Goal: Find contact information: Find contact information

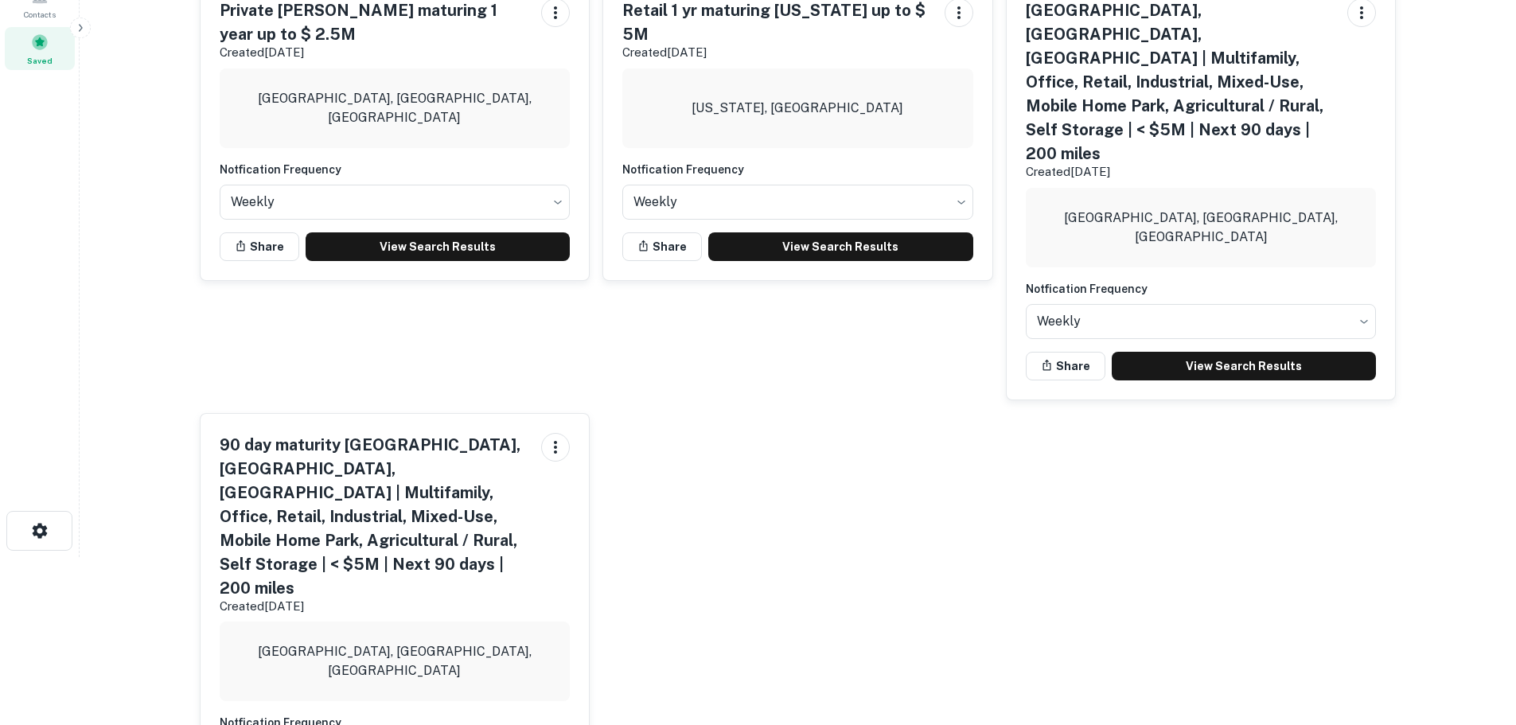
scroll to position [207, 0]
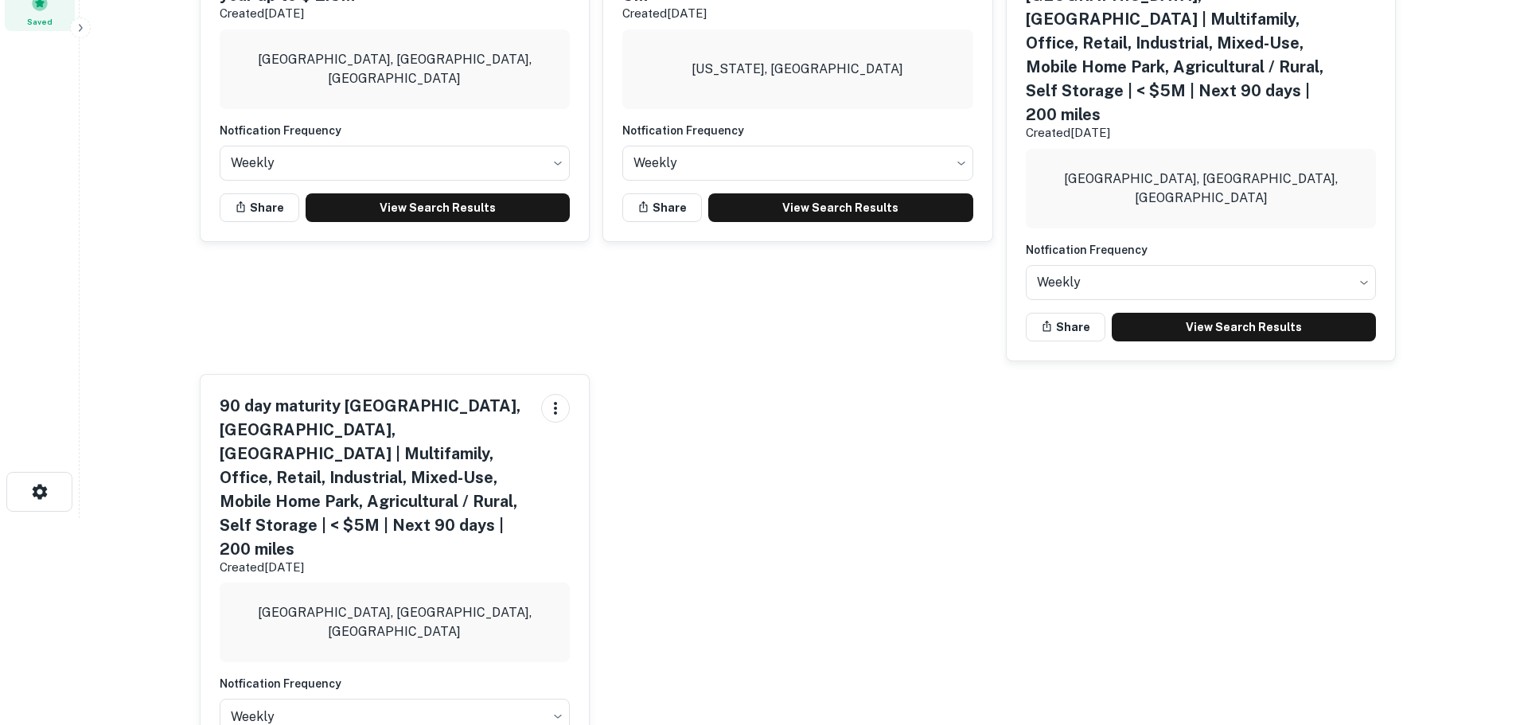
click at [423, 396] on h5 "90 day maturity Fort Worth, TX, USA | Multifamily, Office, Retail, Industrial, …" at bounding box center [375, 477] width 310 height 167
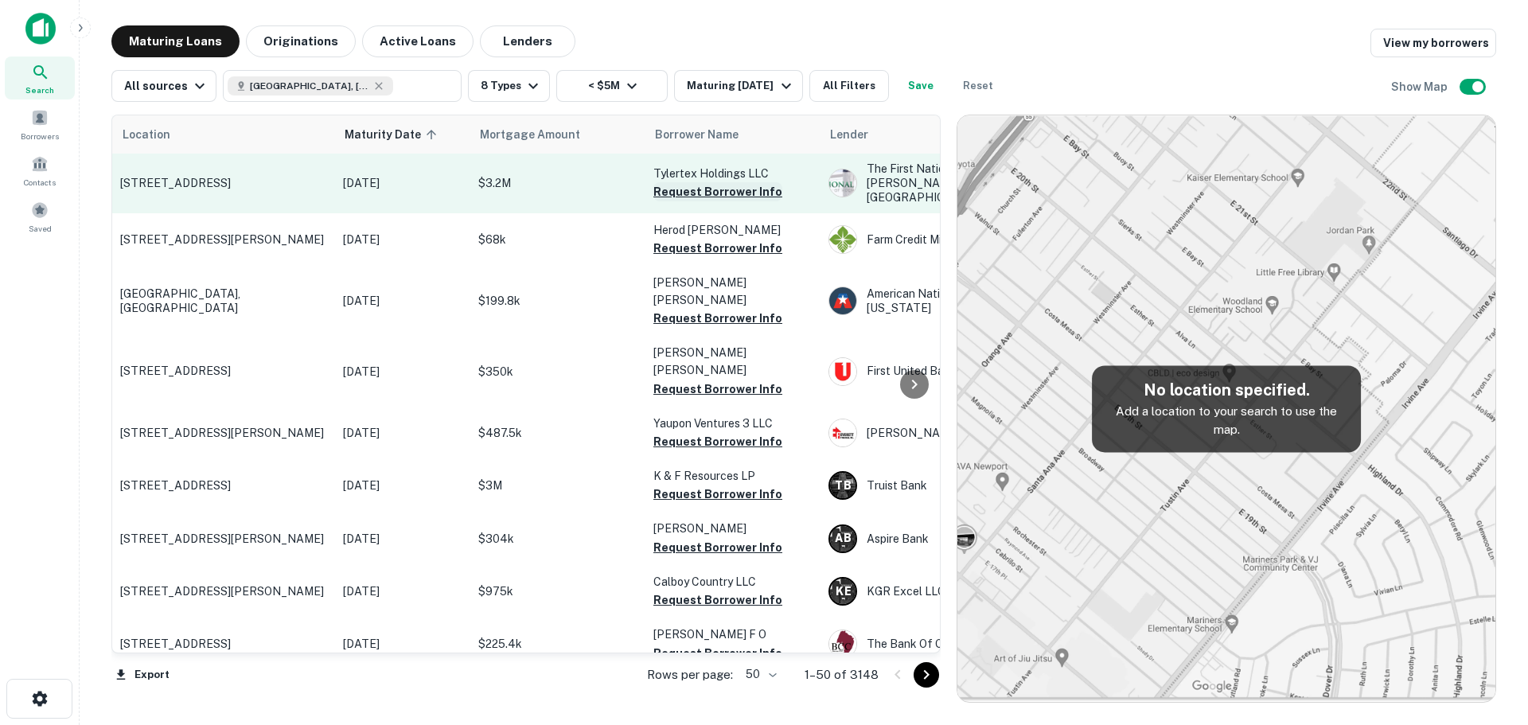
click at [731, 185] on button "Request Borrower Info" at bounding box center [717, 191] width 129 height 19
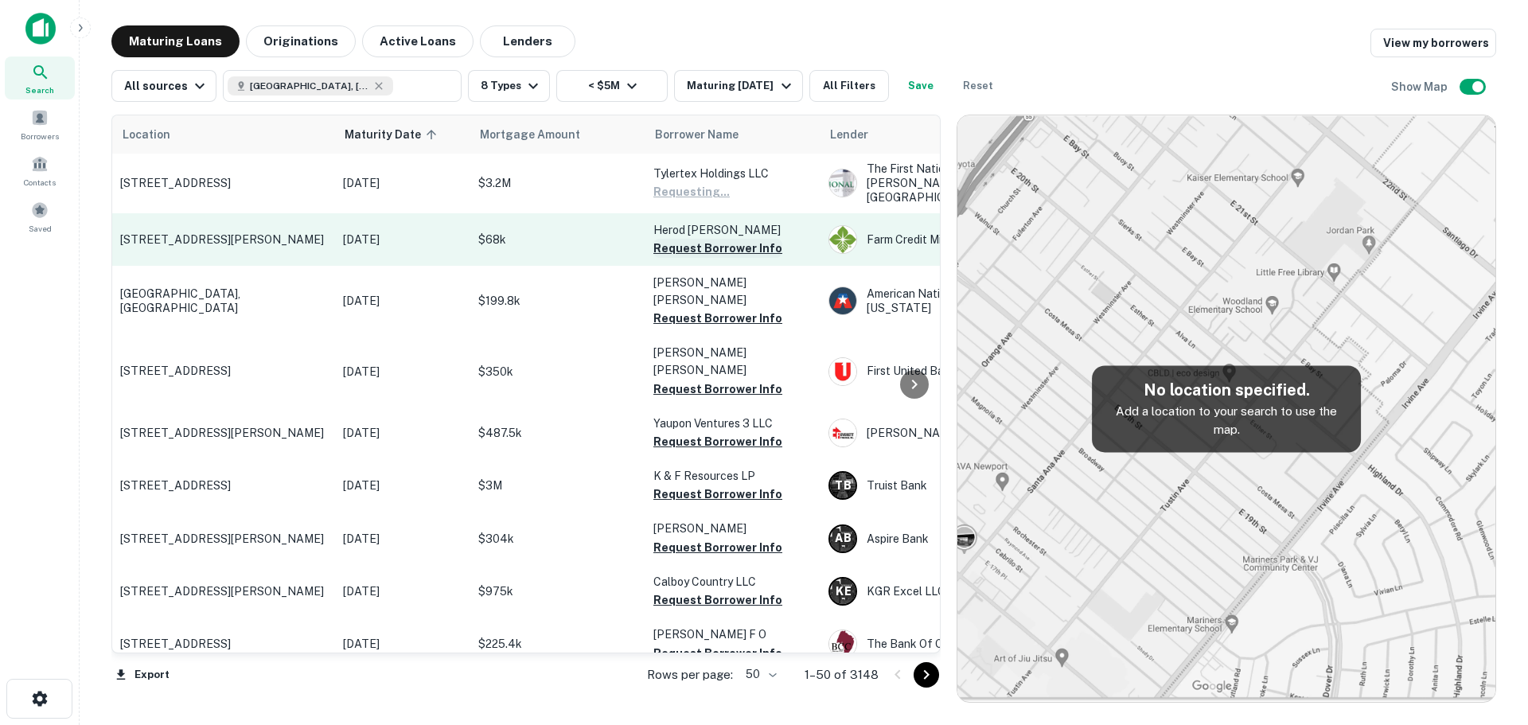
click at [723, 239] on button "Request Borrower Info" at bounding box center [717, 248] width 129 height 19
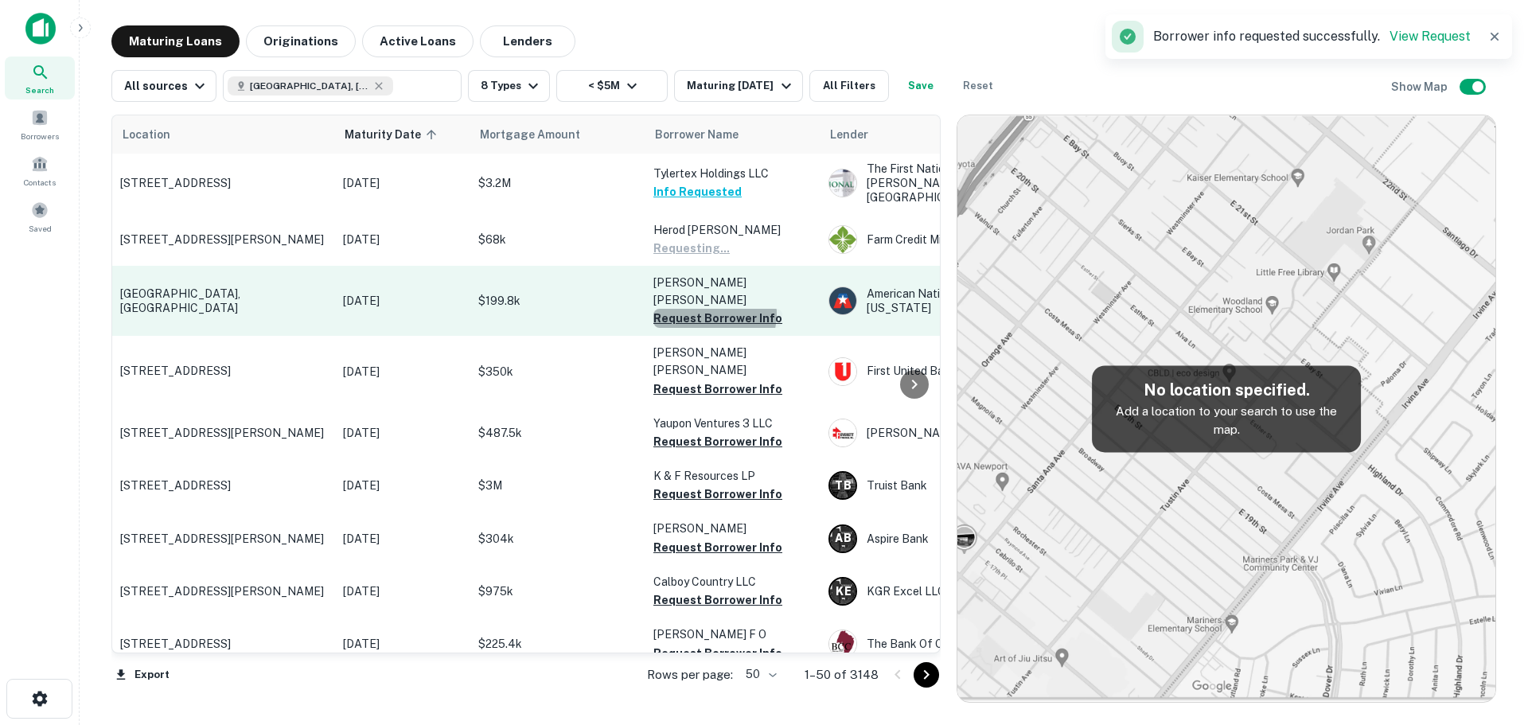
click at [714, 309] on button "Request Borrower Info" at bounding box center [717, 318] width 129 height 19
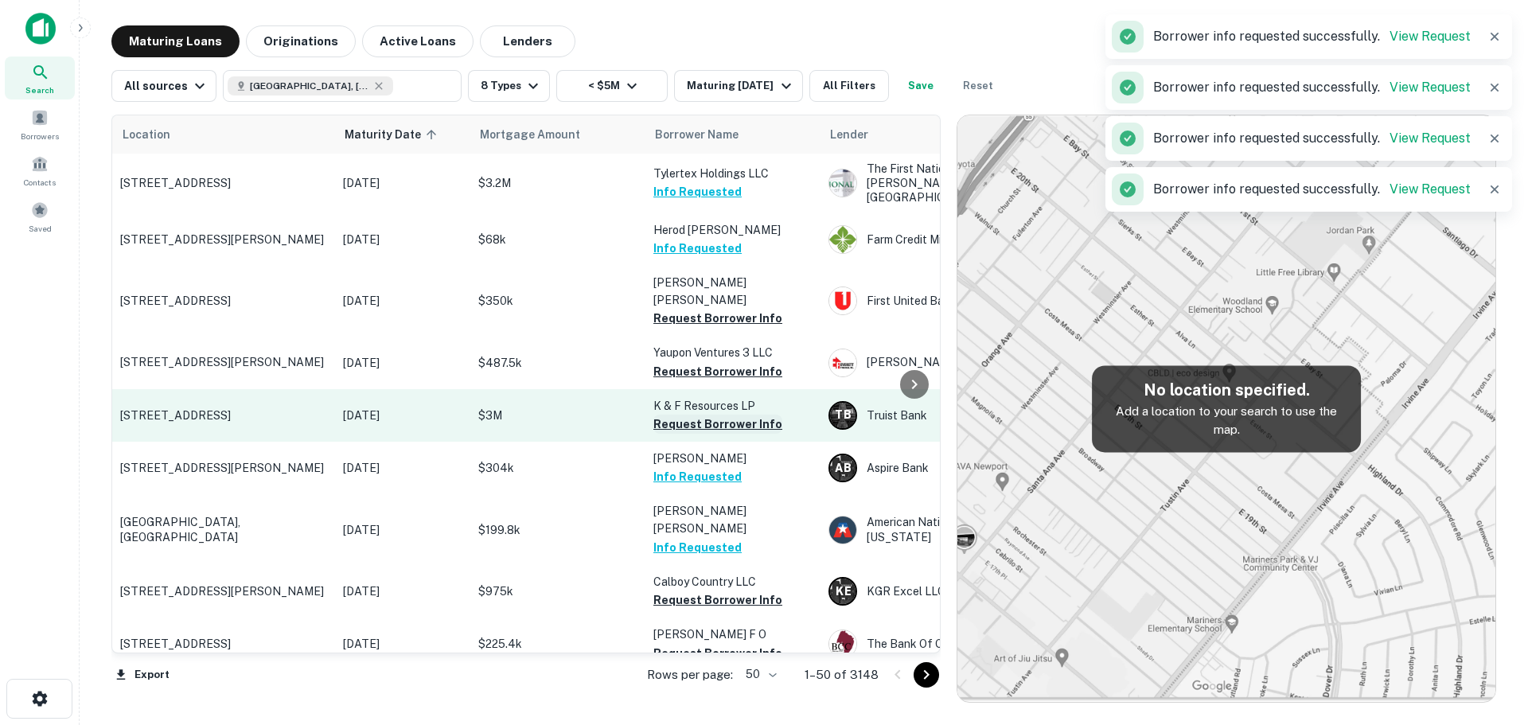
click at [703, 415] on button "Request Borrower Info" at bounding box center [717, 424] width 129 height 19
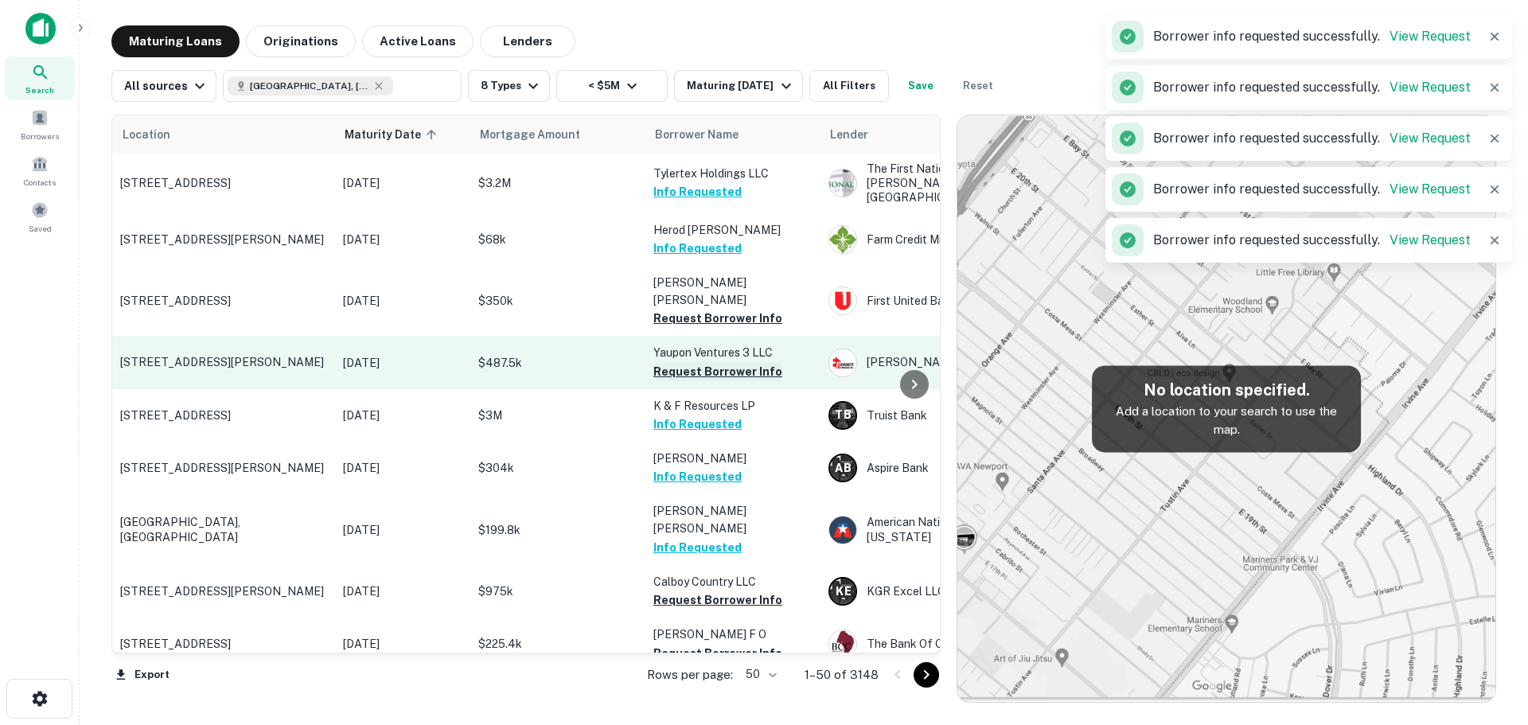
click at [715, 362] on button "Request Borrower Info" at bounding box center [717, 371] width 129 height 19
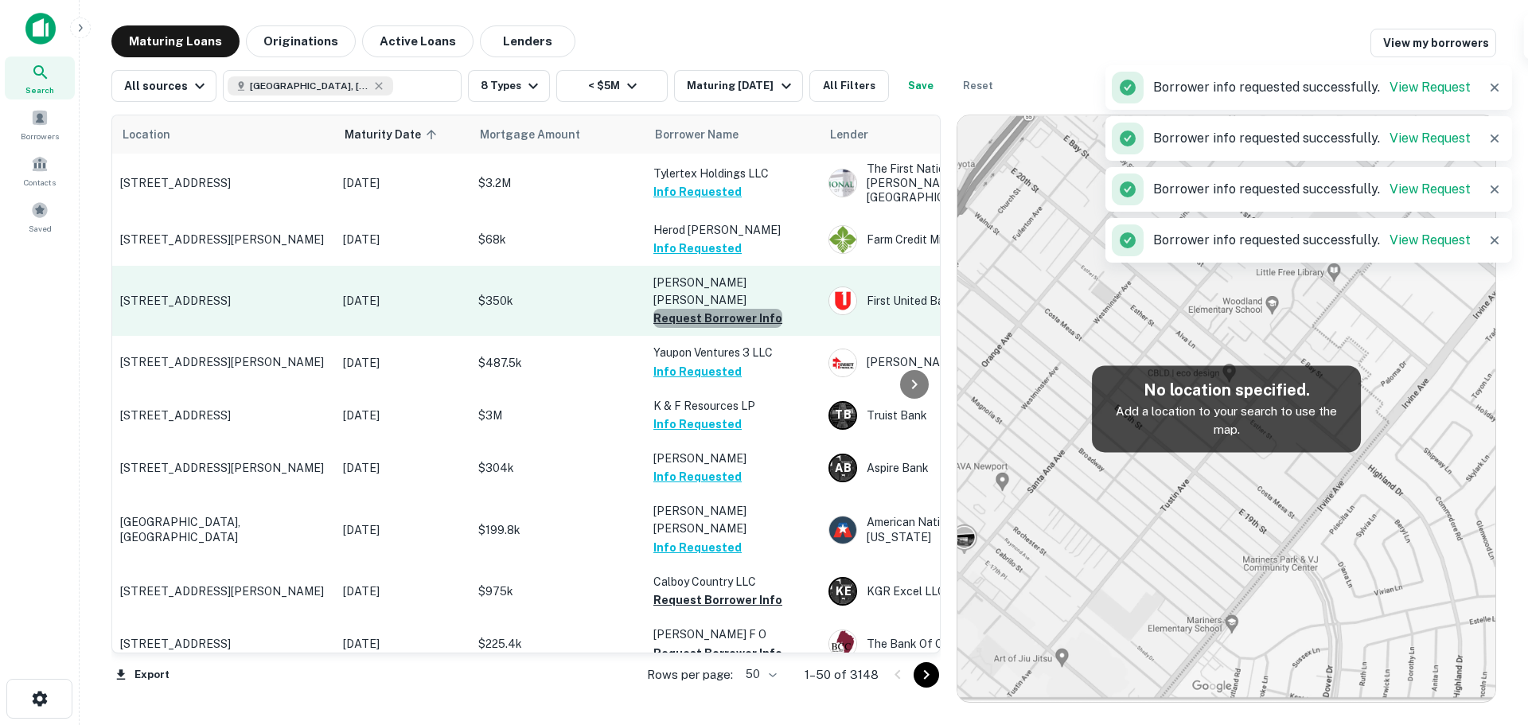
click at [724, 309] on button "Request Borrower Info" at bounding box center [717, 318] width 129 height 19
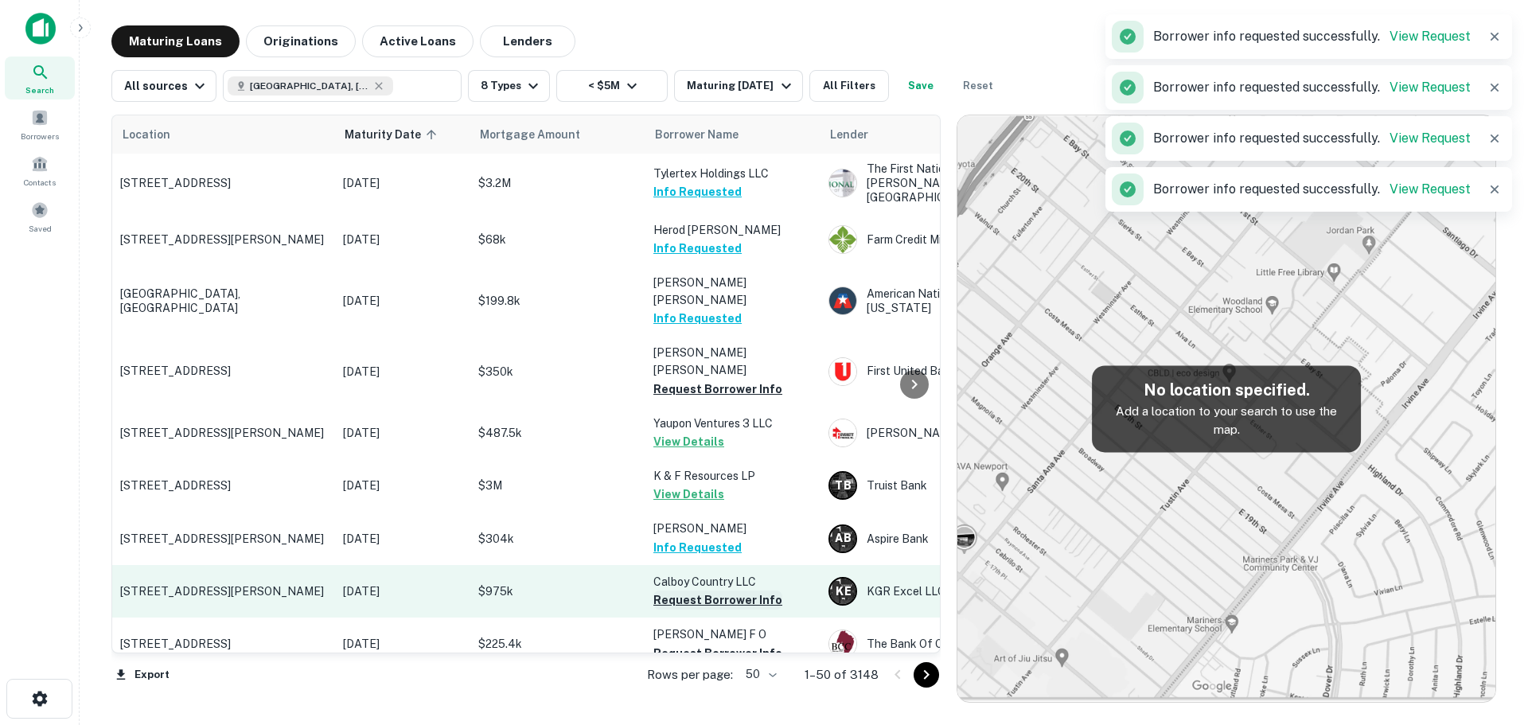
click at [727, 591] on button "Request Borrower Info" at bounding box center [717, 600] width 129 height 19
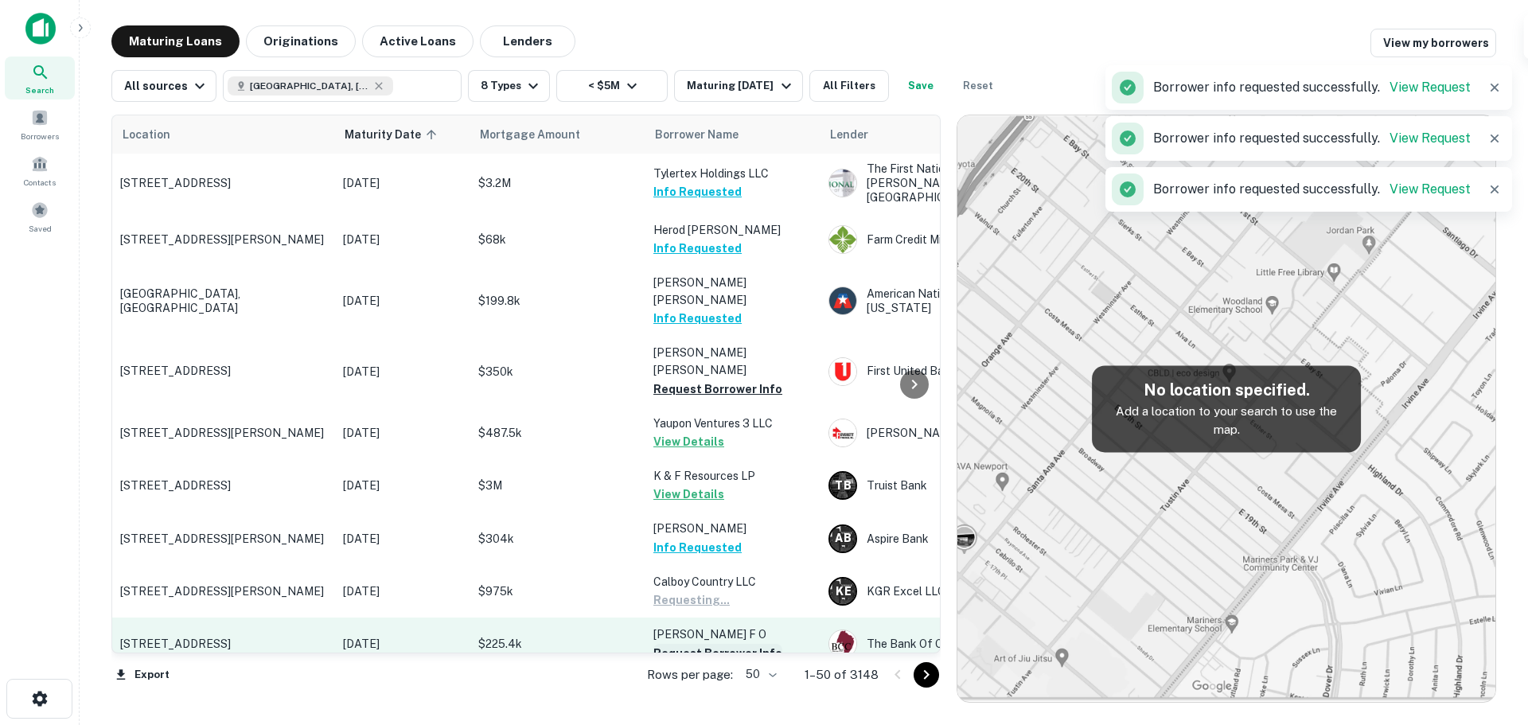
click at [719, 644] on button "Request Borrower Info" at bounding box center [717, 653] width 129 height 19
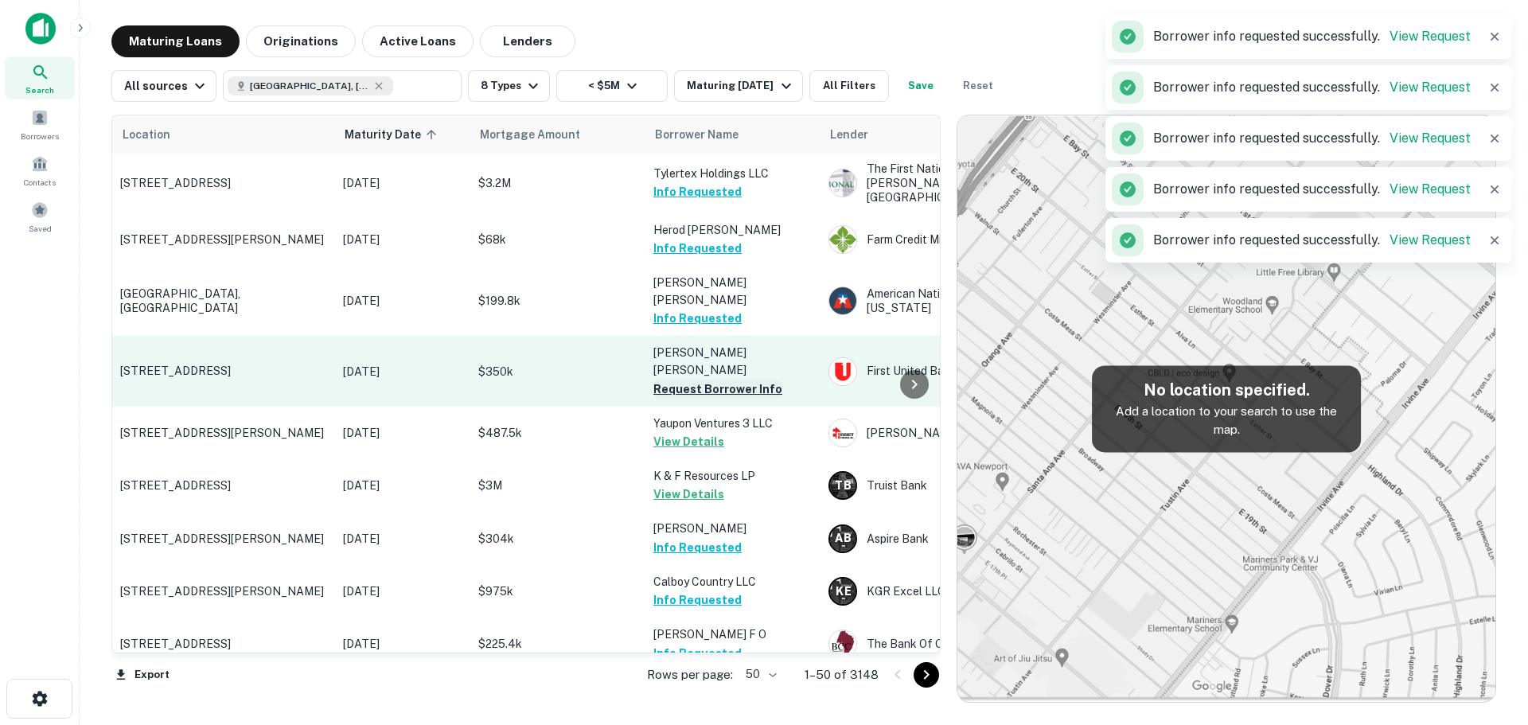
click at [743, 380] on button "Request Borrower Info" at bounding box center [717, 389] width 129 height 19
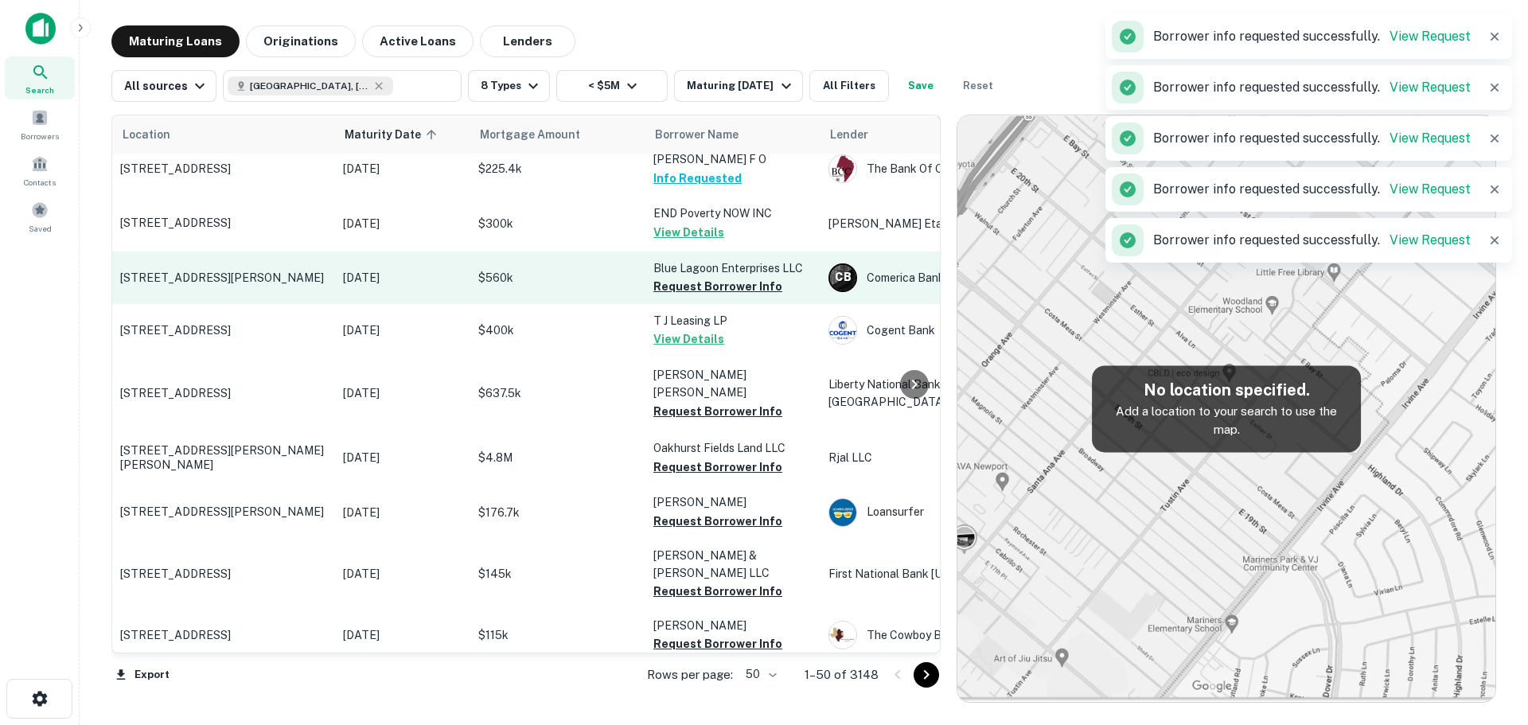
scroll to position [478, 0]
click at [703, 275] on button "Request Borrower Info" at bounding box center [717, 284] width 129 height 19
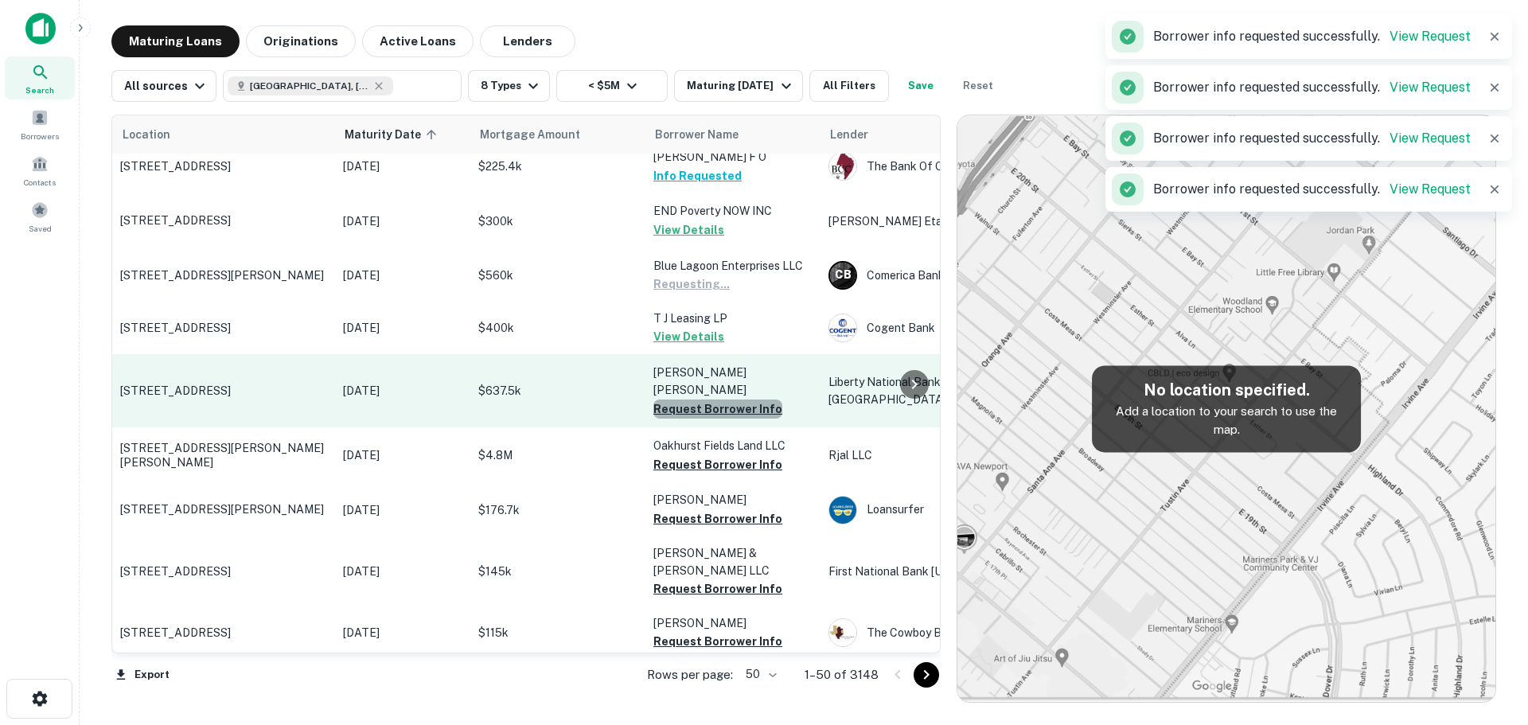
click at [718, 400] on button "Request Borrower Info" at bounding box center [717, 409] width 129 height 19
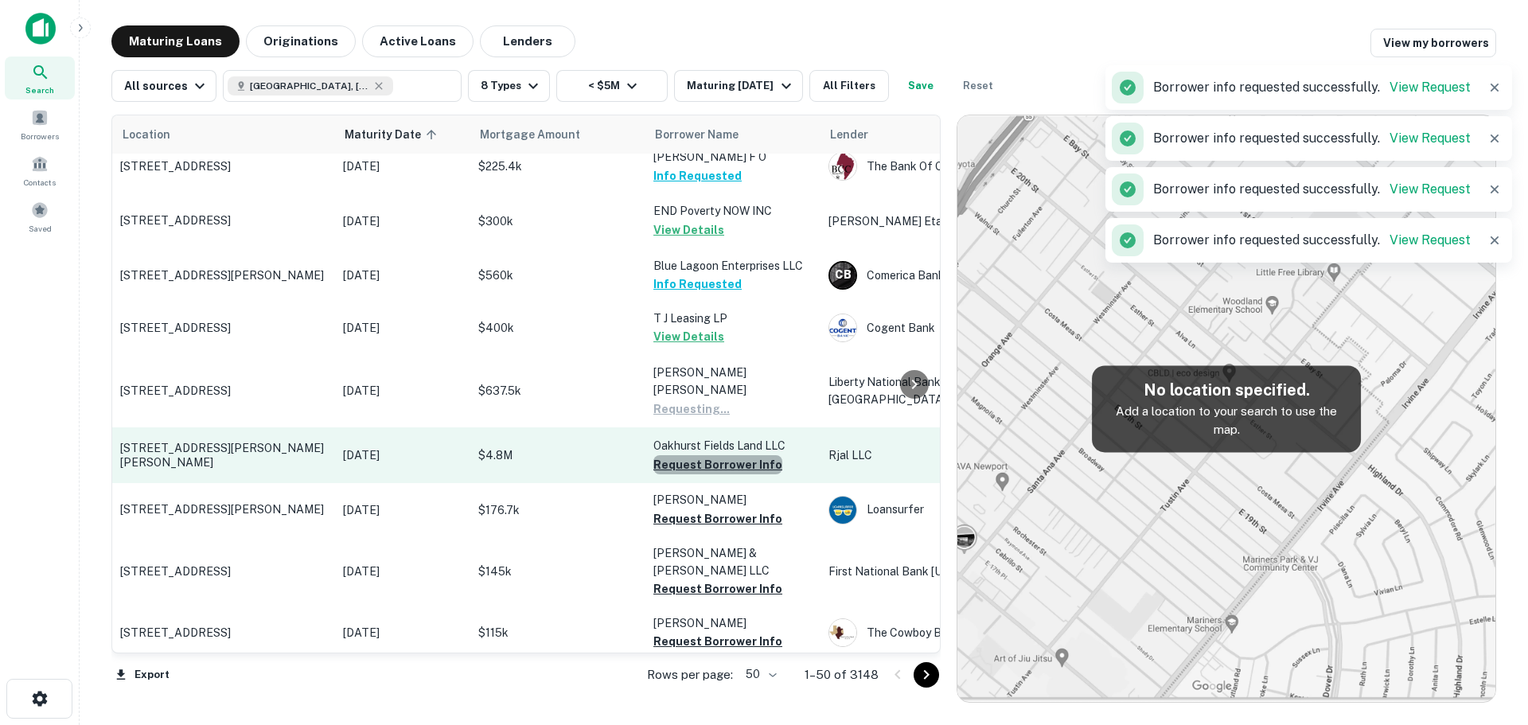
click at [728, 455] on button "Request Borrower Info" at bounding box center [717, 464] width 129 height 19
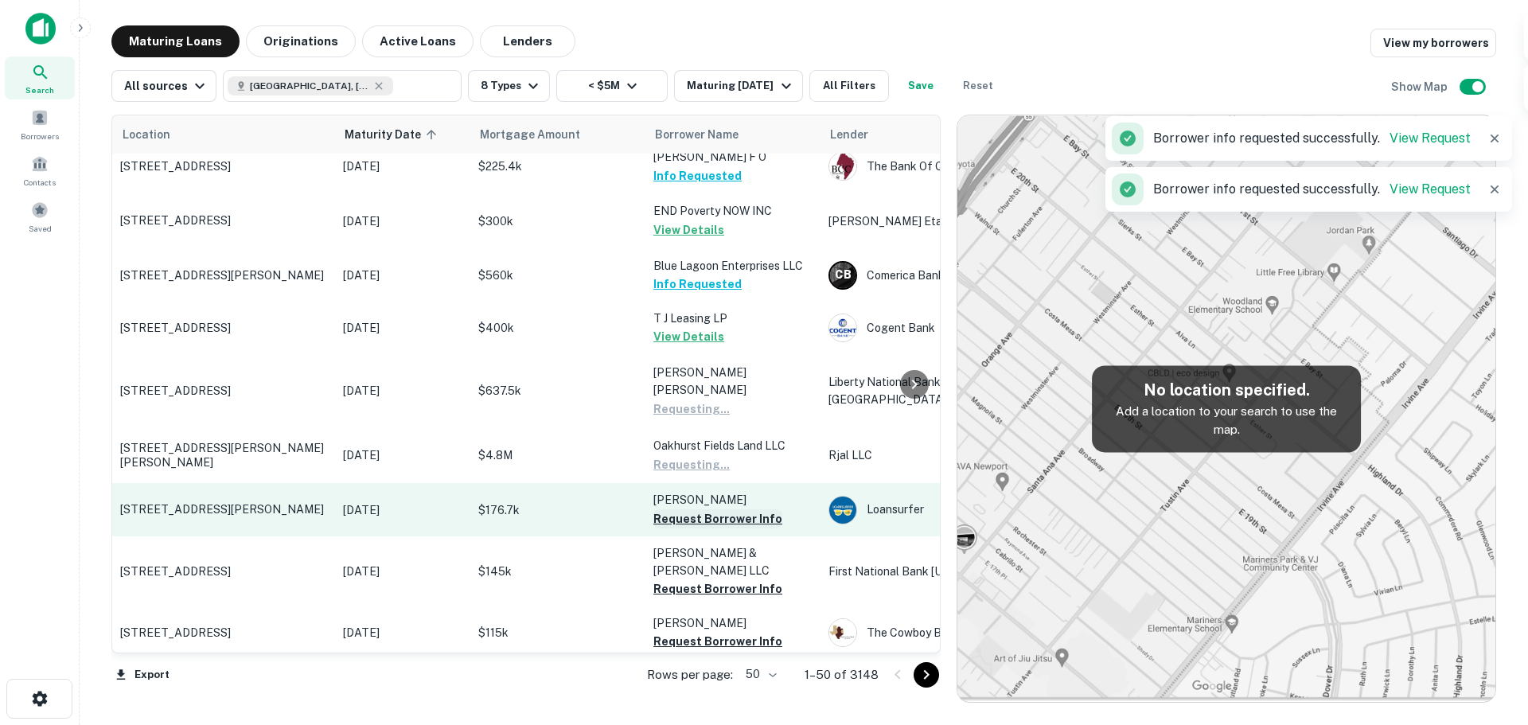
click at [725, 509] on button "Request Borrower Info" at bounding box center [717, 518] width 129 height 19
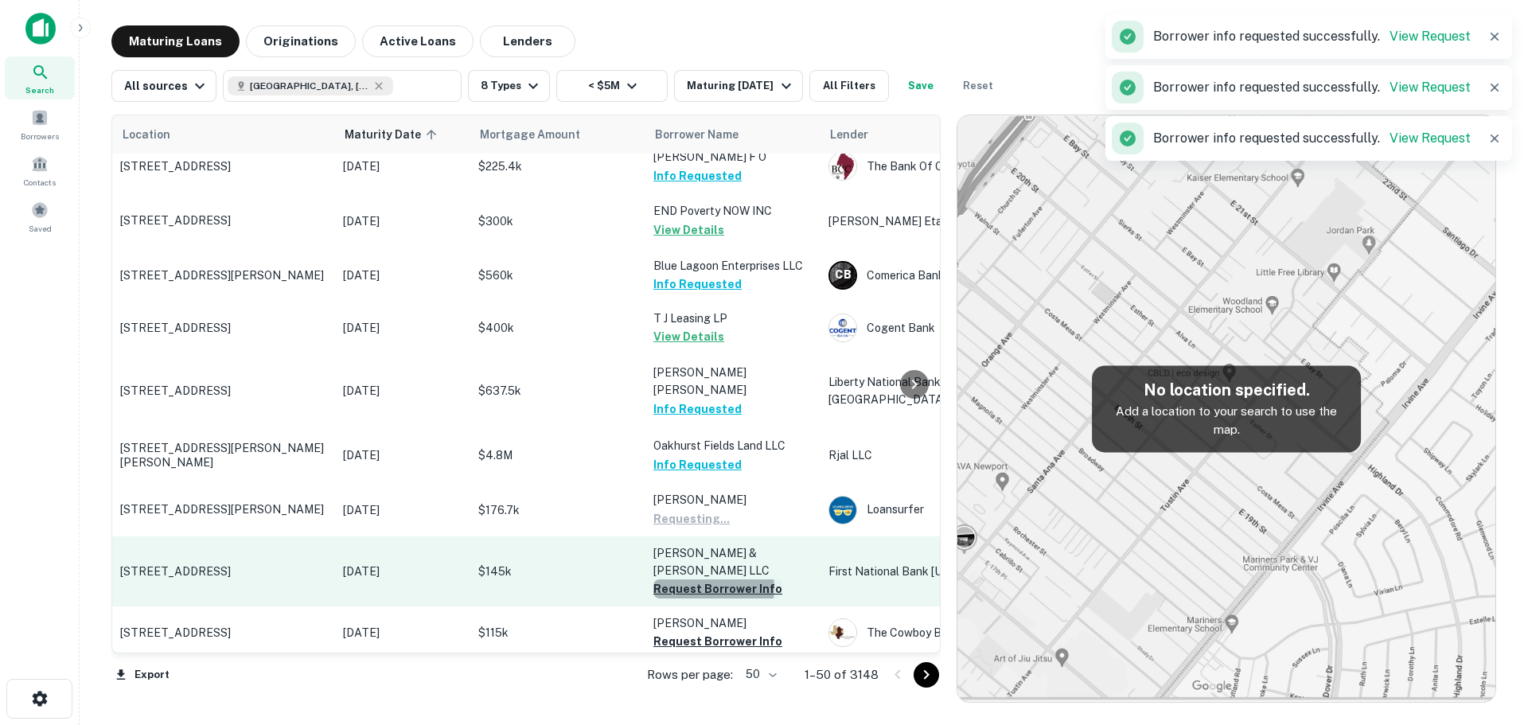
click at [713, 579] on button "Request Borrower Info" at bounding box center [717, 588] width 129 height 19
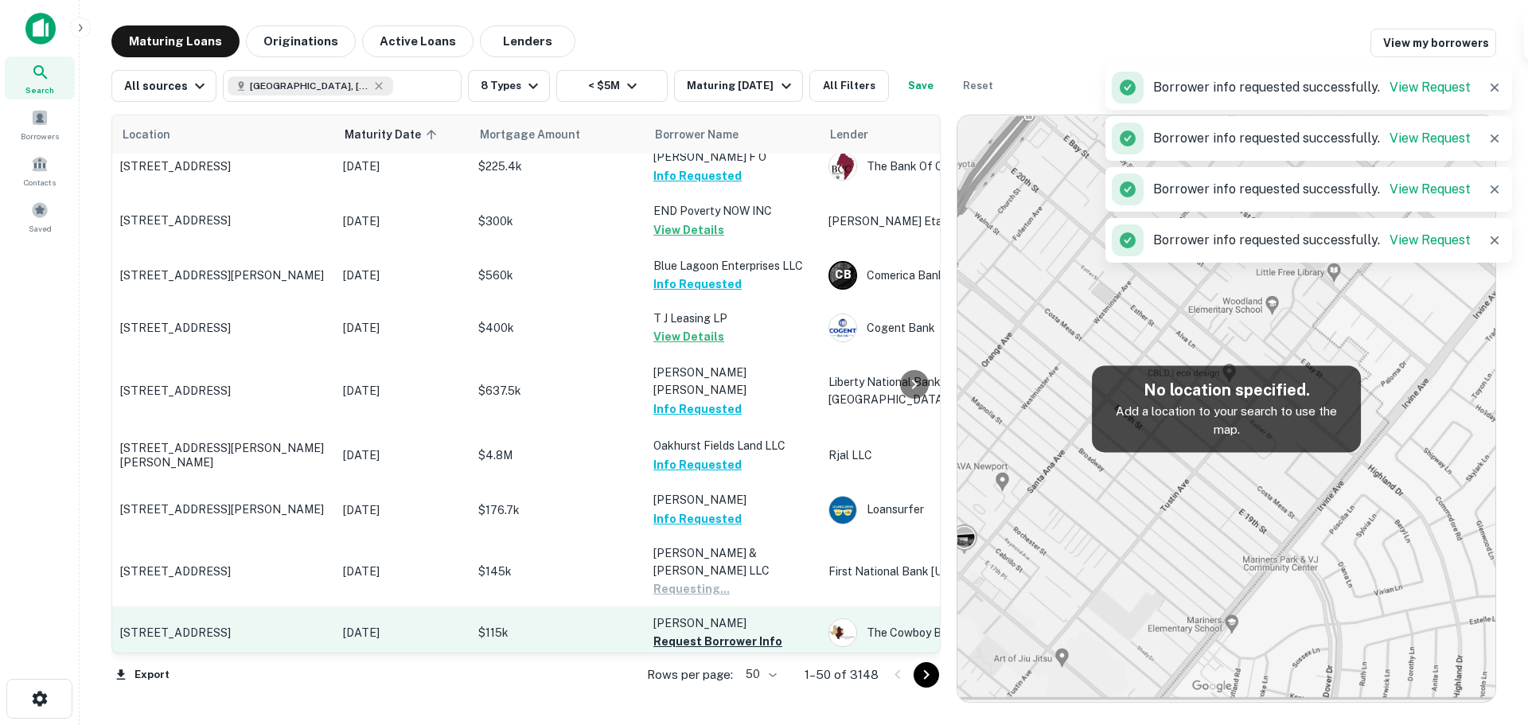
click at [718, 632] on button "Request Borrower Info" at bounding box center [717, 641] width 129 height 19
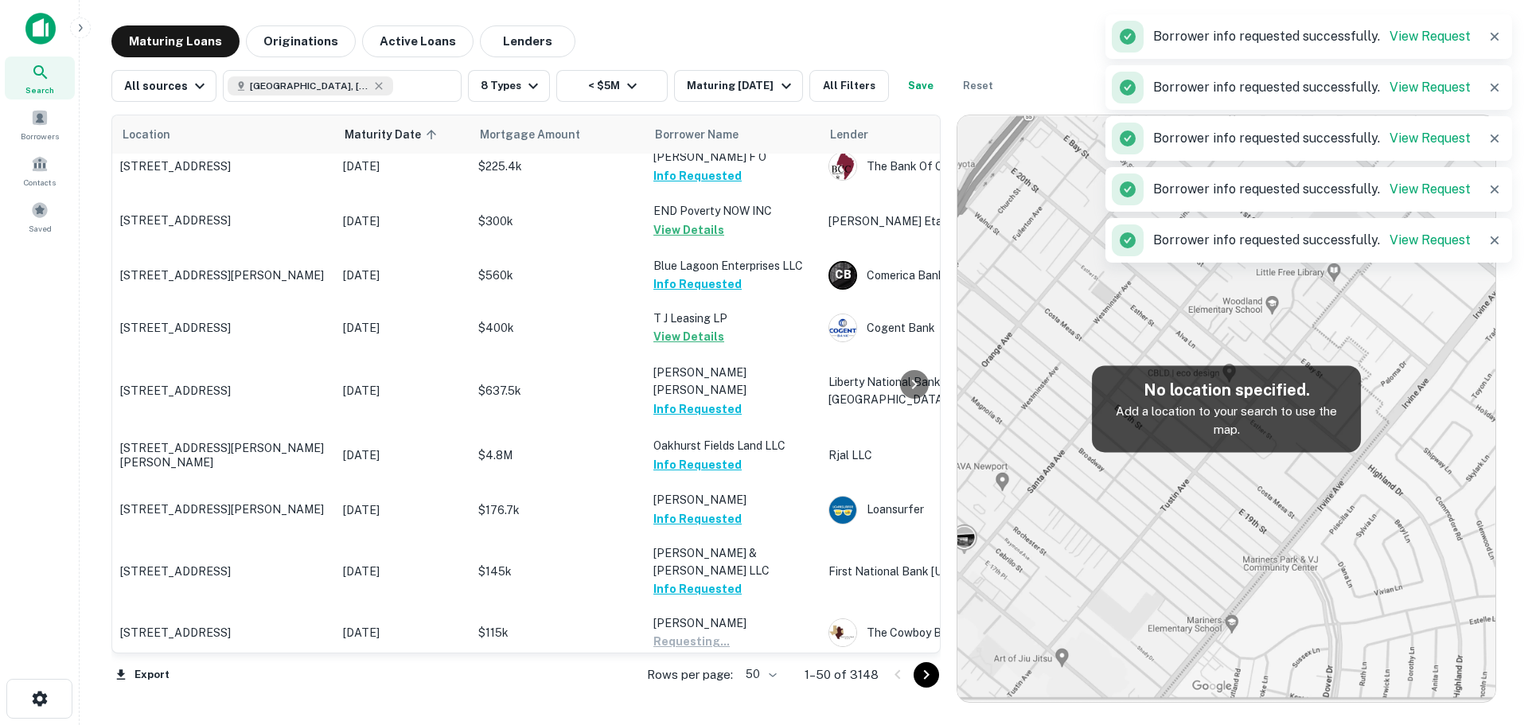
click at [723, 685] on button "Request Borrower Info" at bounding box center [717, 694] width 129 height 19
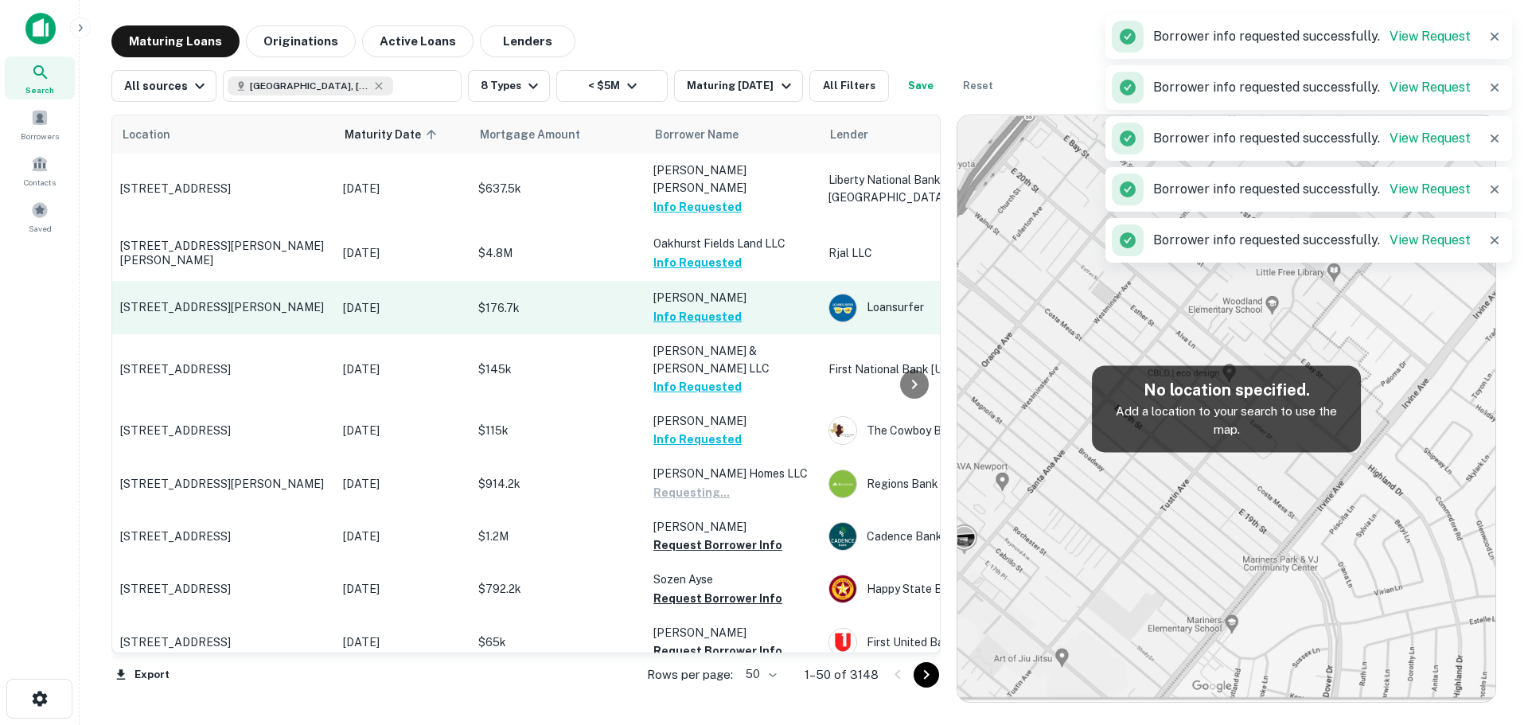
scroll to position [716, 0]
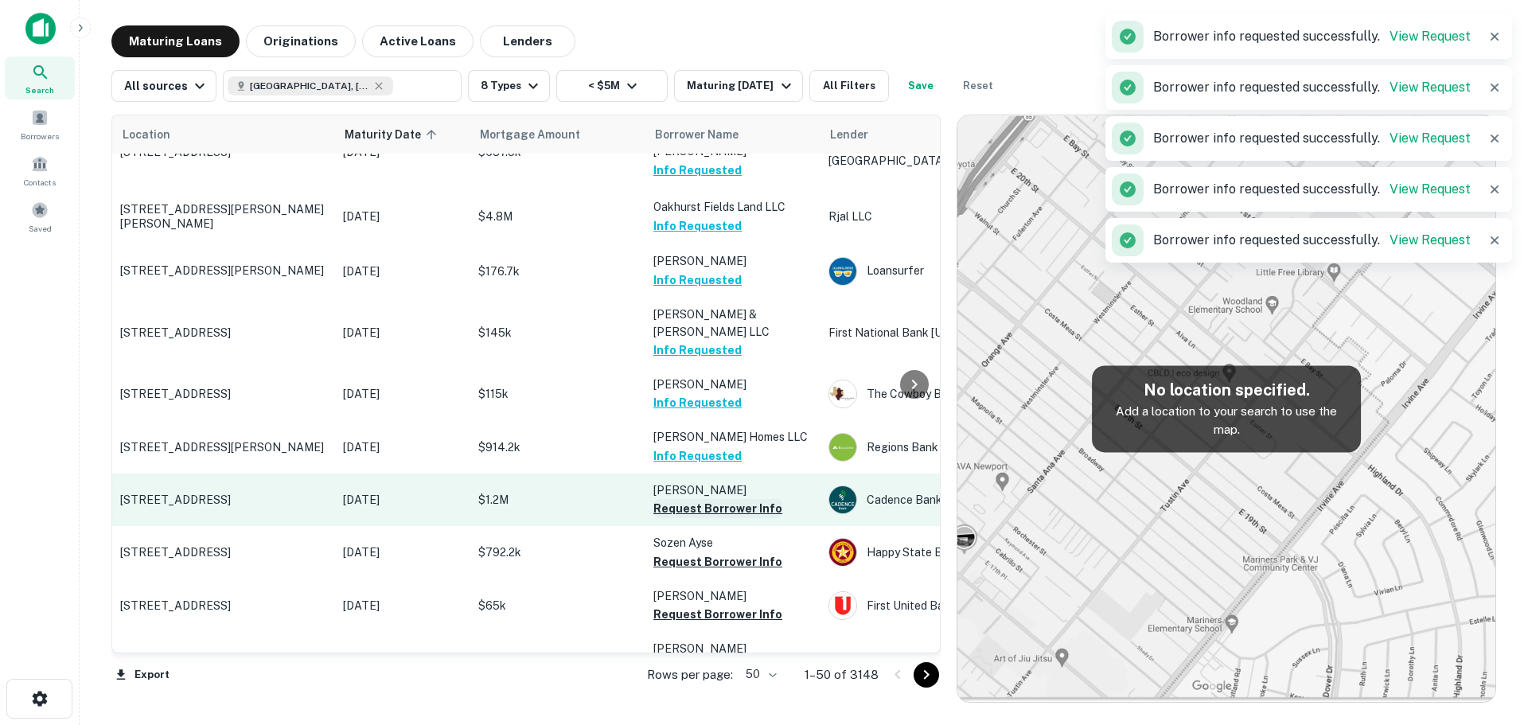
click at [715, 499] on button "Request Borrower Info" at bounding box center [717, 508] width 129 height 19
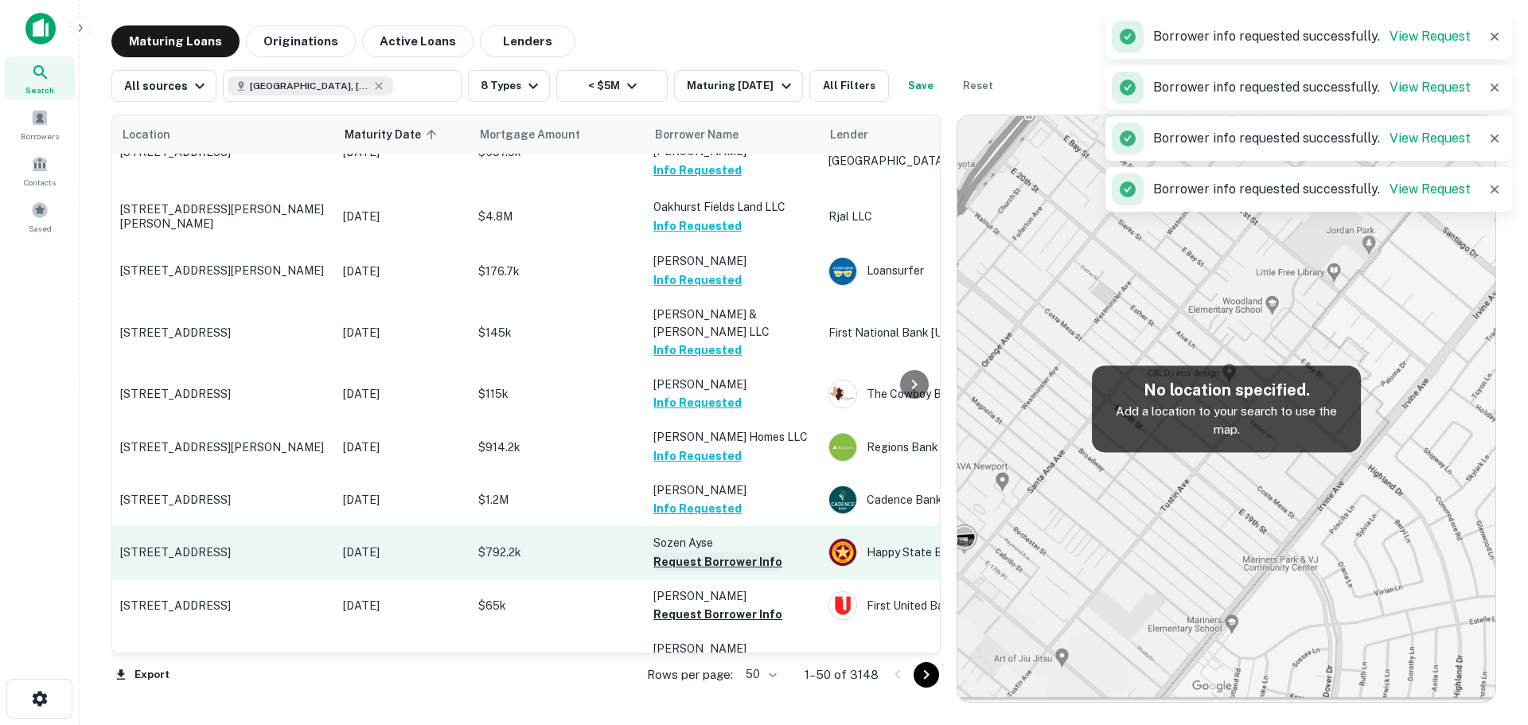
click at [718, 552] on button "Request Borrower Info" at bounding box center [717, 561] width 129 height 19
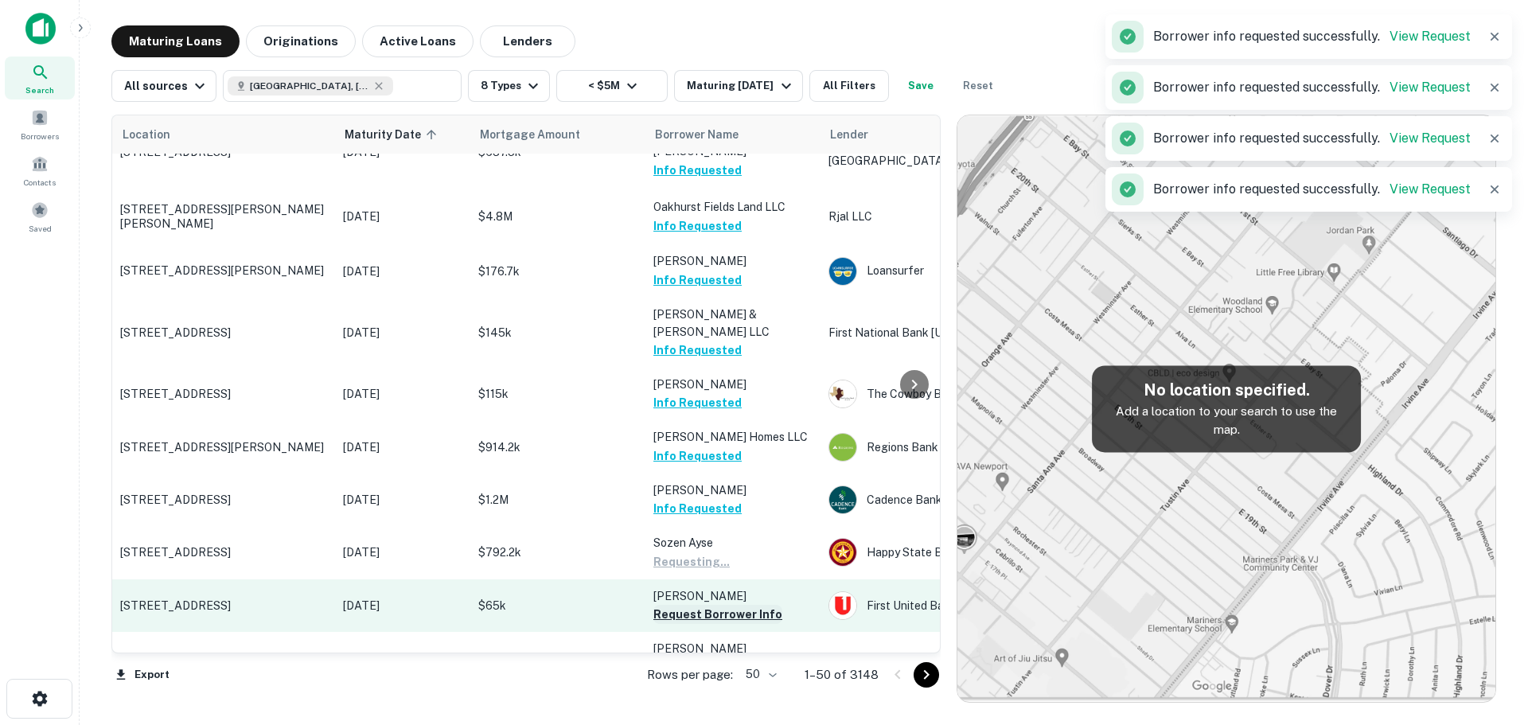
click at [711, 605] on button "Request Borrower Info" at bounding box center [717, 614] width 129 height 19
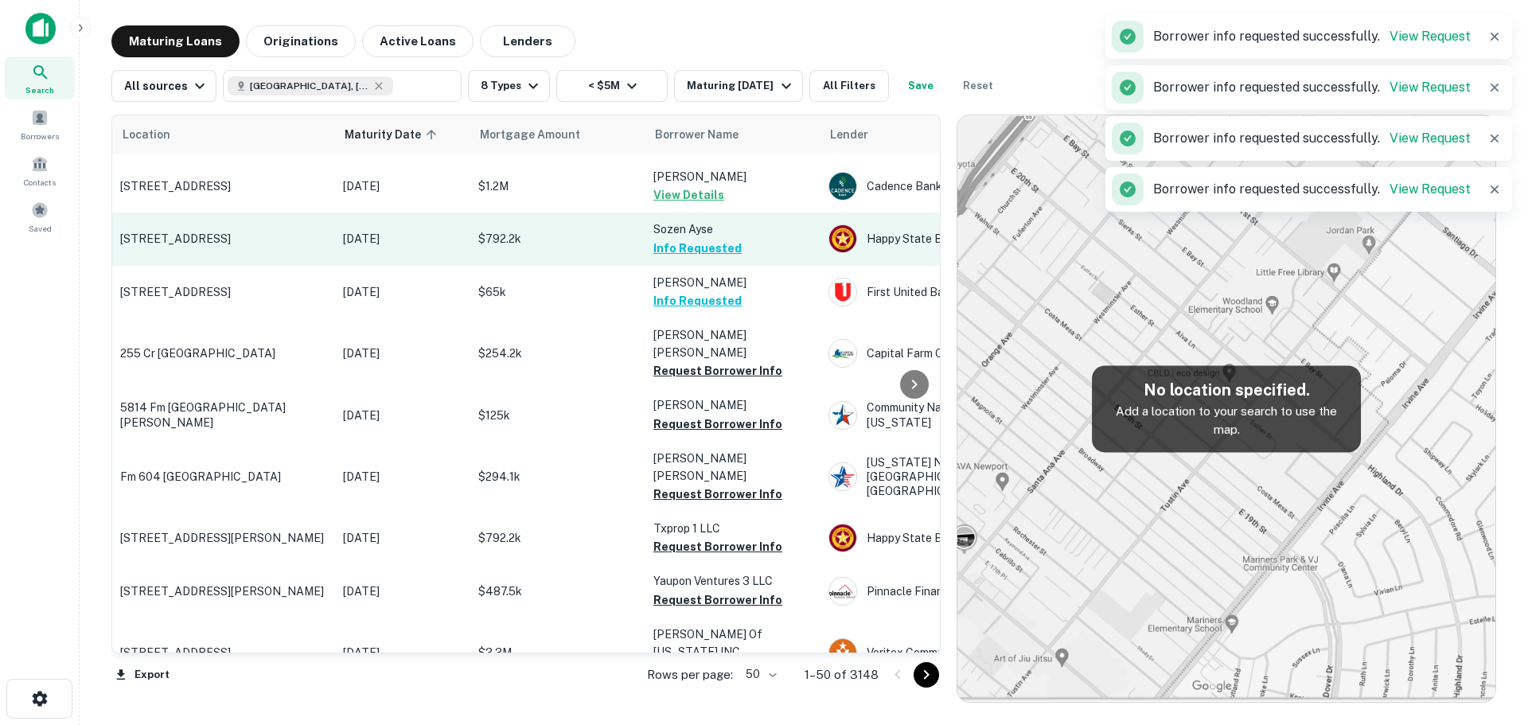
scroll to position [1035, 0]
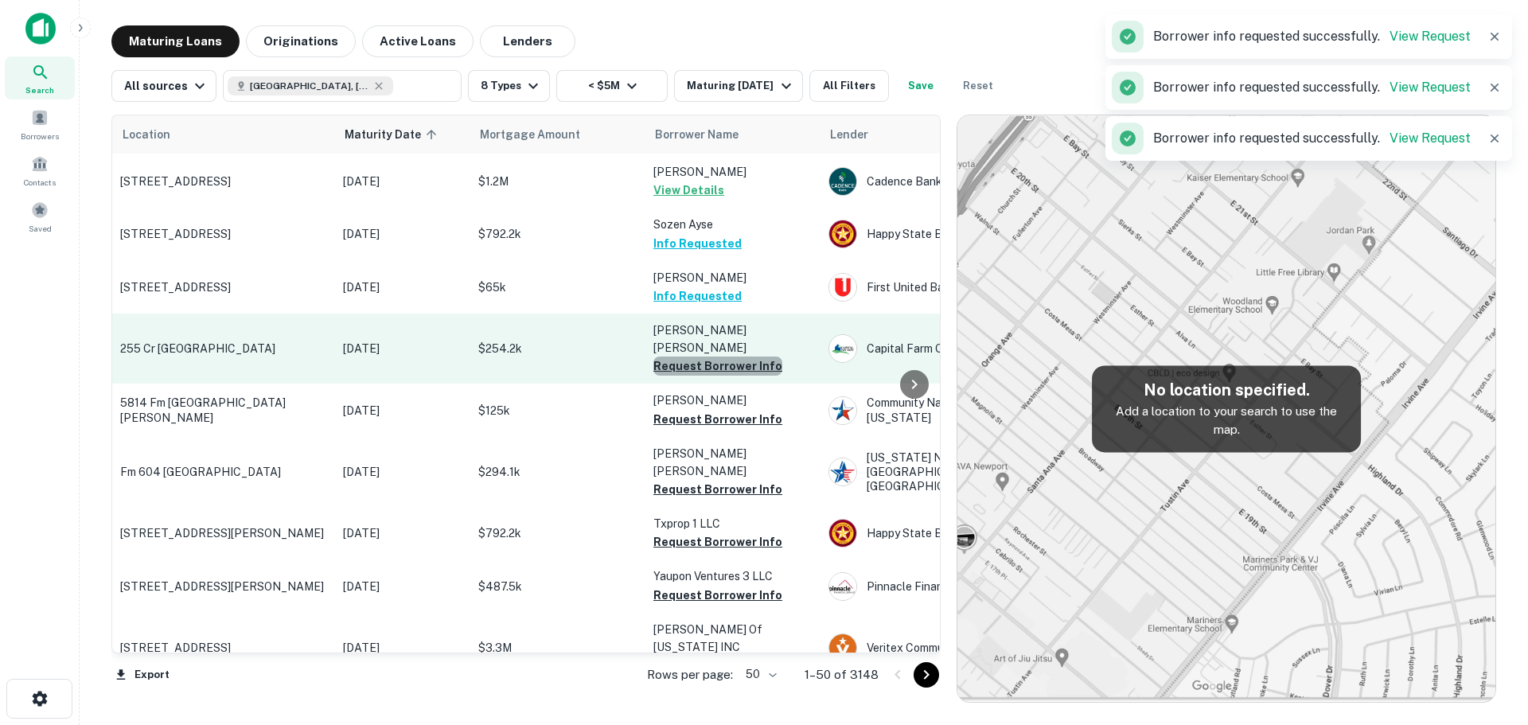
click at [723, 357] on button "Request Borrower Info" at bounding box center [717, 366] width 129 height 19
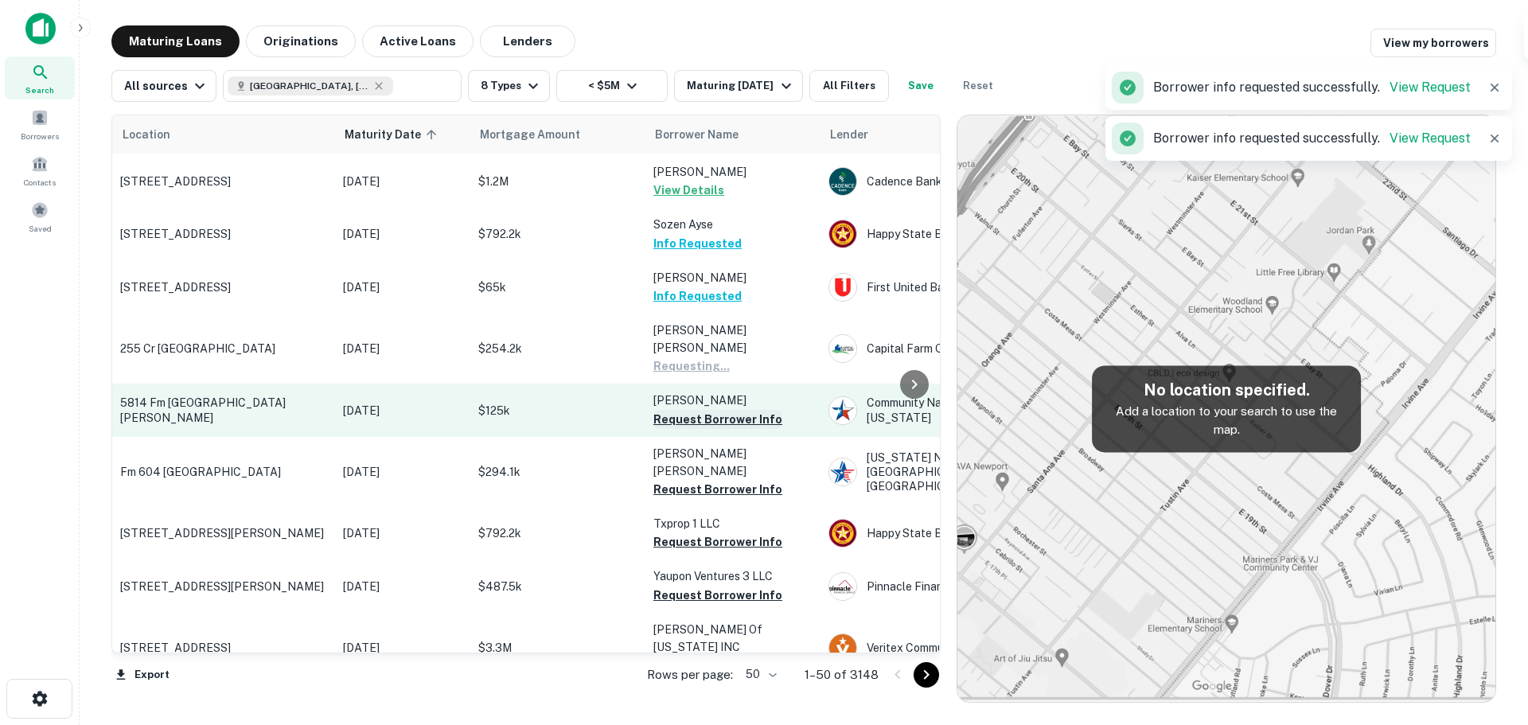
click at [713, 410] on button "Request Borrower Info" at bounding box center [717, 419] width 129 height 19
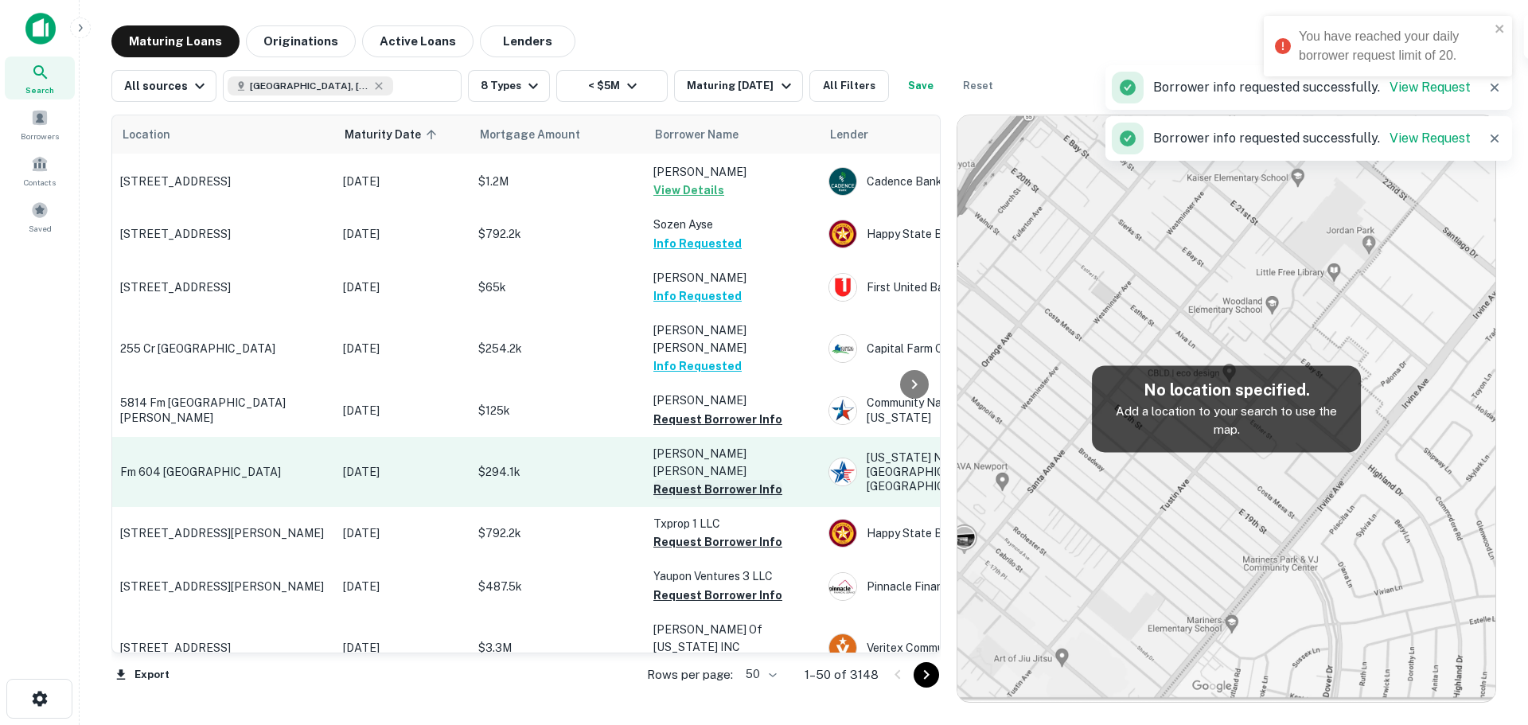
click at [712, 480] on button "Request Borrower Info" at bounding box center [717, 489] width 129 height 19
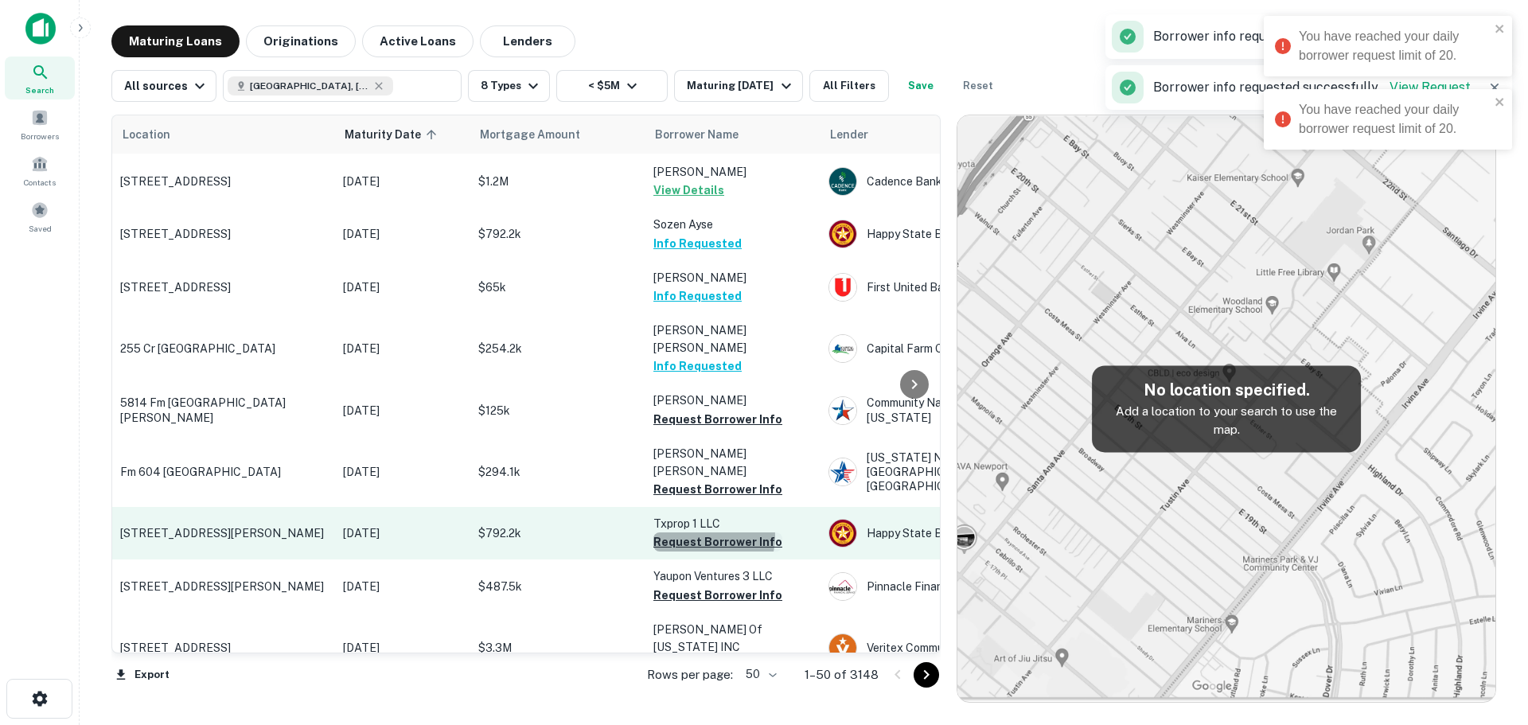
click at [710, 532] on button "Request Borrower Info" at bounding box center [717, 541] width 129 height 19
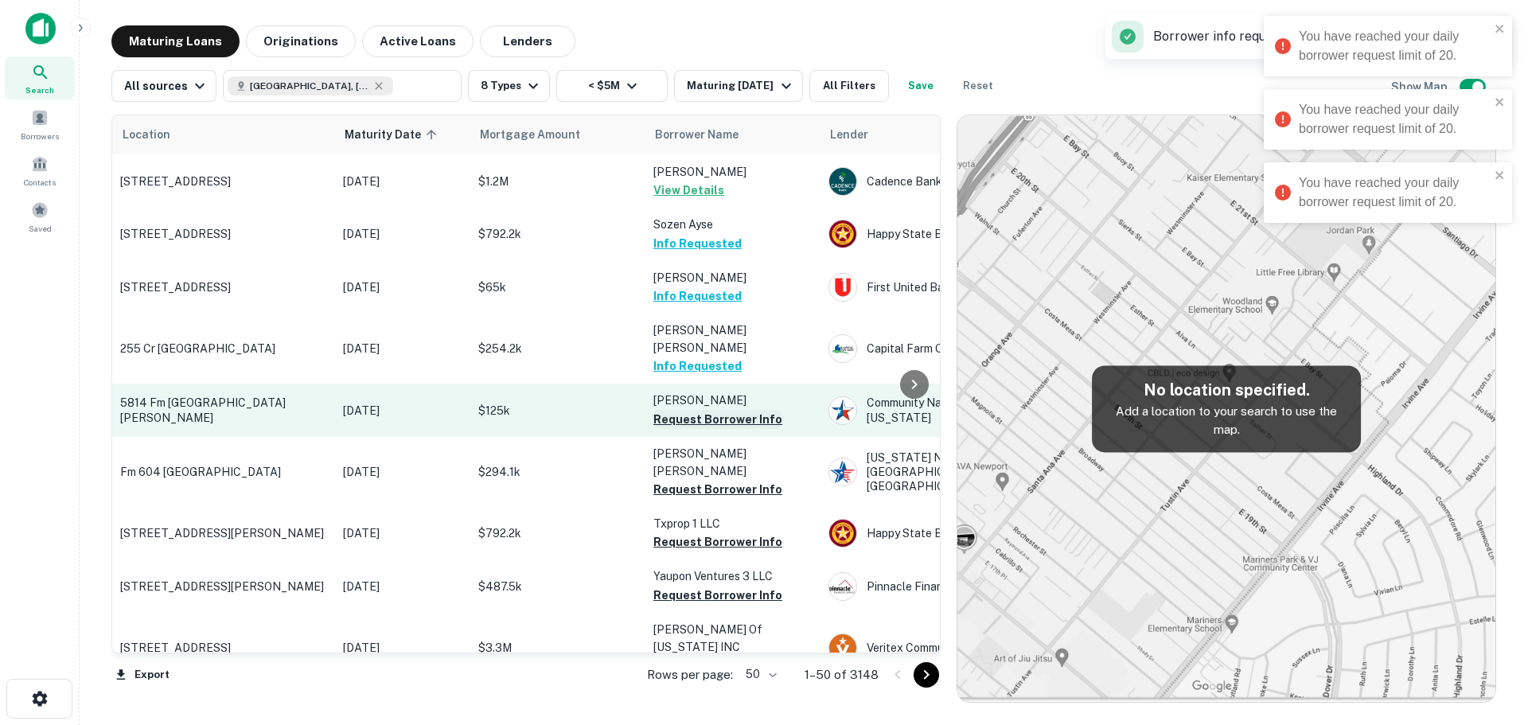
click at [722, 410] on button "Request Borrower Info" at bounding box center [717, 419] width 129 height 19
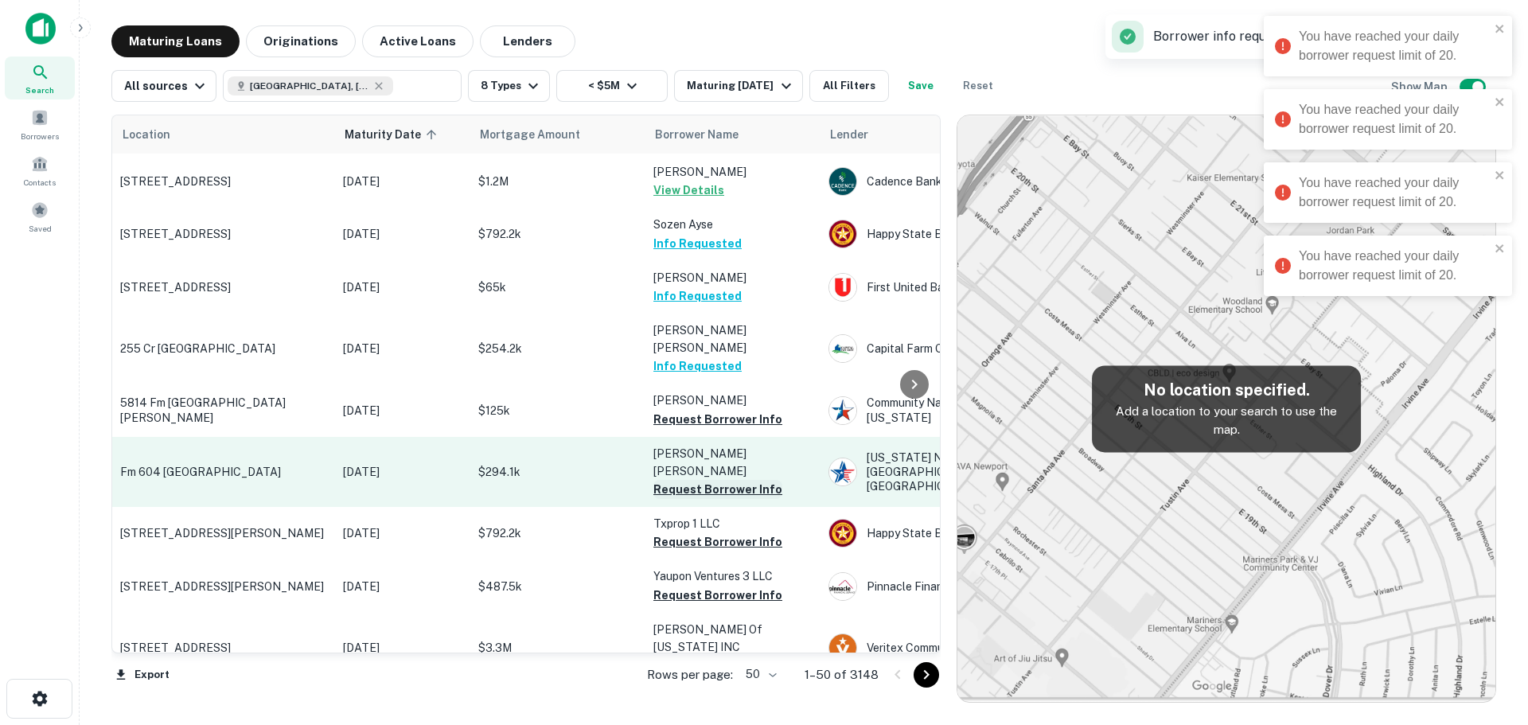
click at [715, 480] on button "Request Borrower Info" at bounding box center [717, 489] width 129 height 19
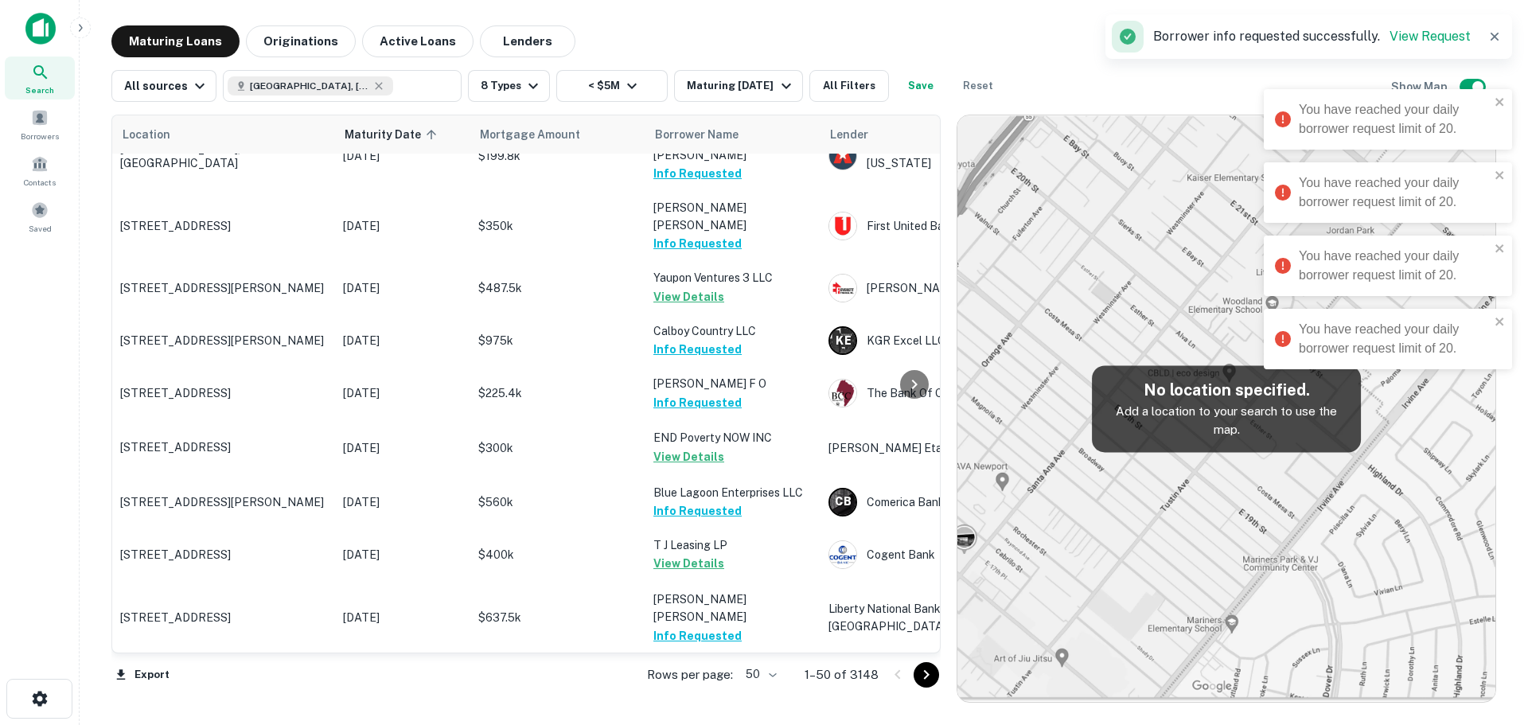
scroll to position [239, 0]
